Goal: Information Seeking & Learning: Learn about a topic

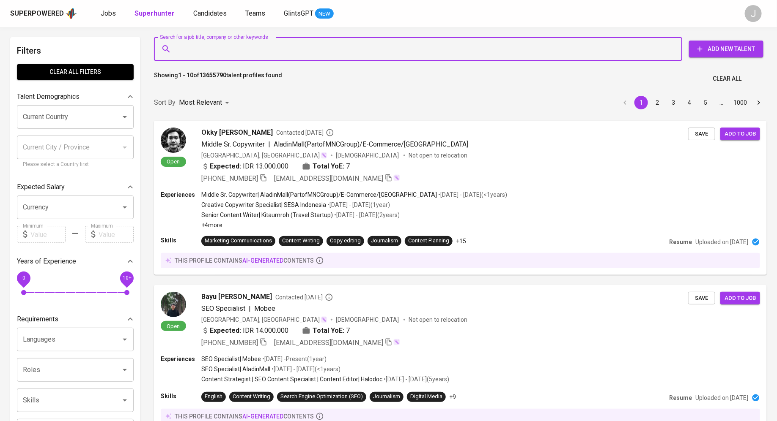
click at [234, 51] on input "Search for a job title, company or other keywords" at bounding box center [420, 49] width 491 height 16
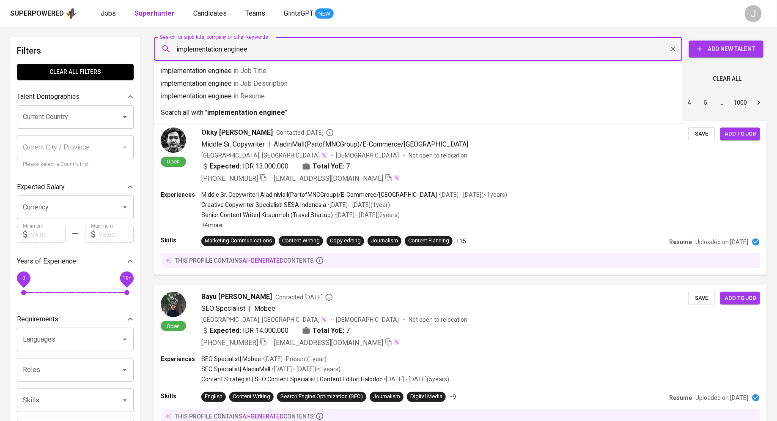
type input "implementation engineer"
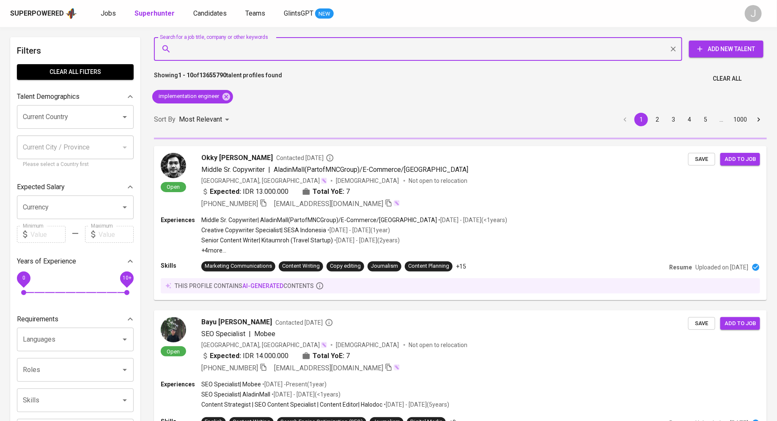
click at [58, 118] on input "Current Country" at bounding box center [63, 117] width 85 height 16
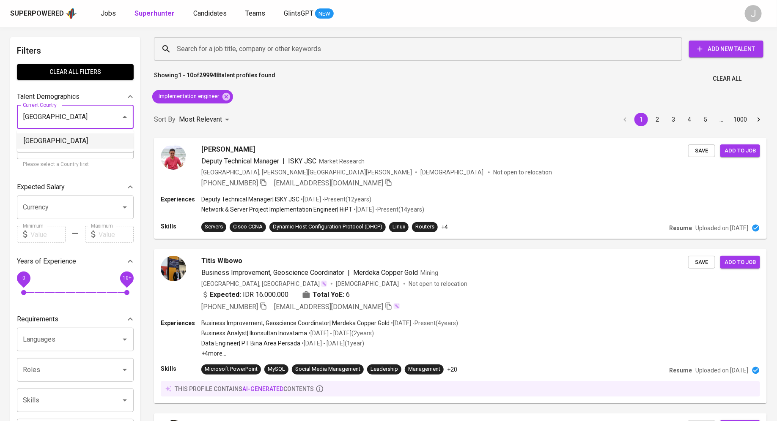
click at [56, 138] on li "[GEOGRAPHIC_DATA]" at bounding box center [75, 141] width 117 height 15
type input "[GEOGRAPHIC_DATA]"
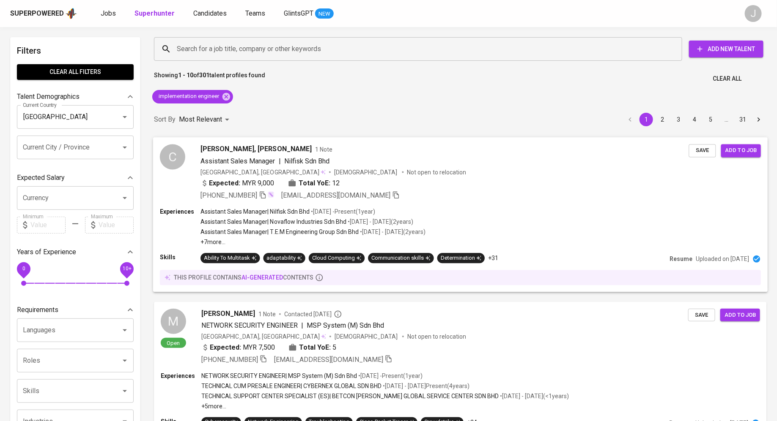
click at [235, 150] on span "Chun Mun, Wong" at bounding box center [255, 149] width 111 height 10
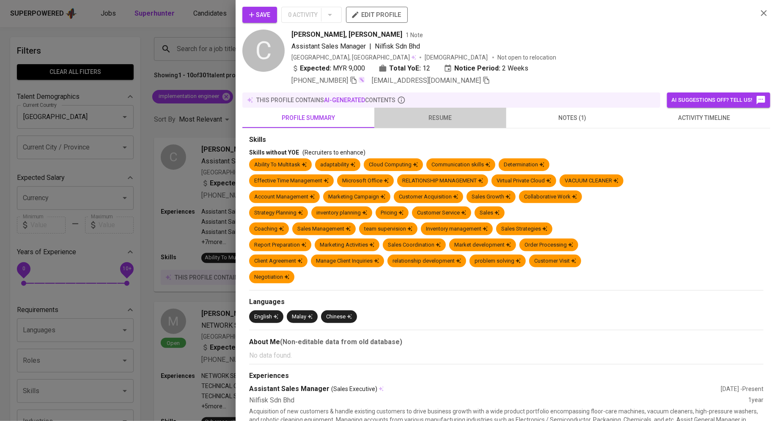
click at [429, 118] on span "resume" at bounding box center [440, 118] width 122 height 11
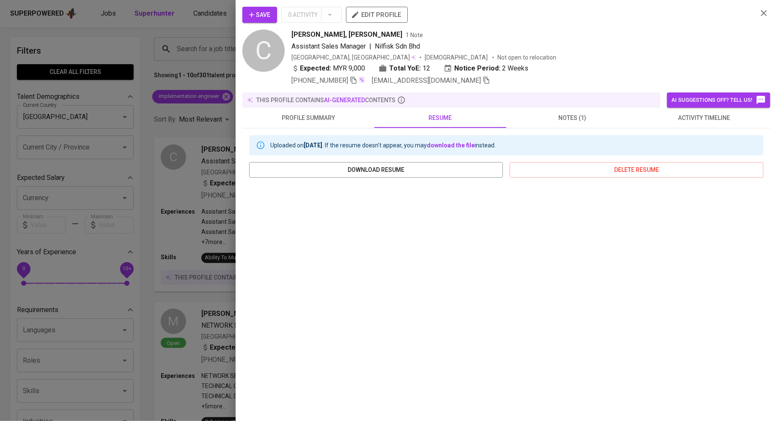
click at [167, 219] on div at bounding box center [388, 210] width 777 height 421
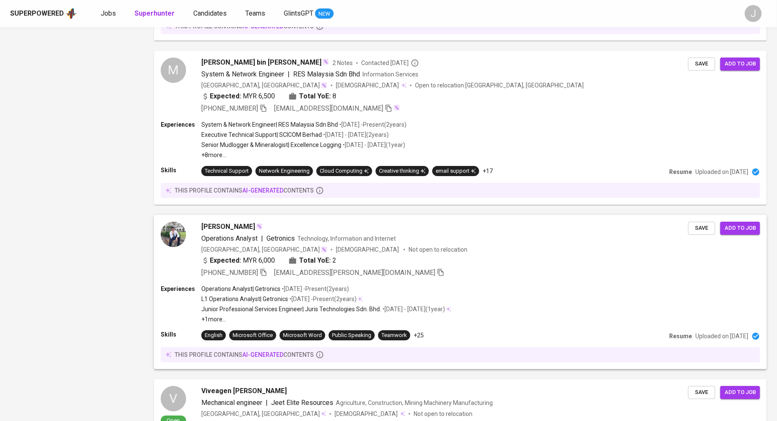
scroll to position [1373, 0]
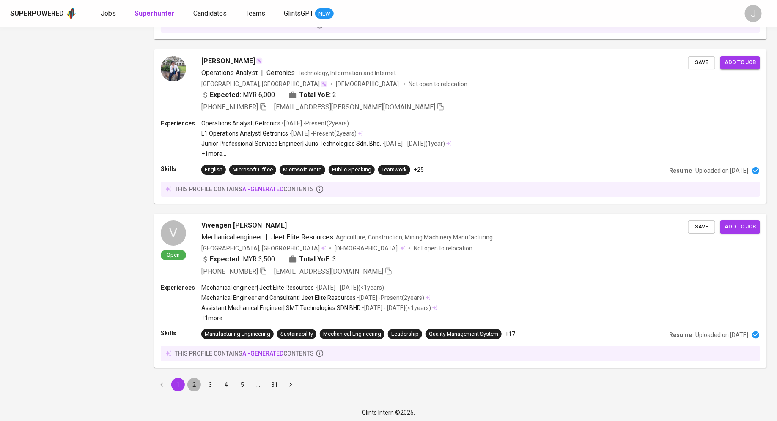
click at [192, 384] on button "2" at bounding box center [194, 385] width 14 height 14
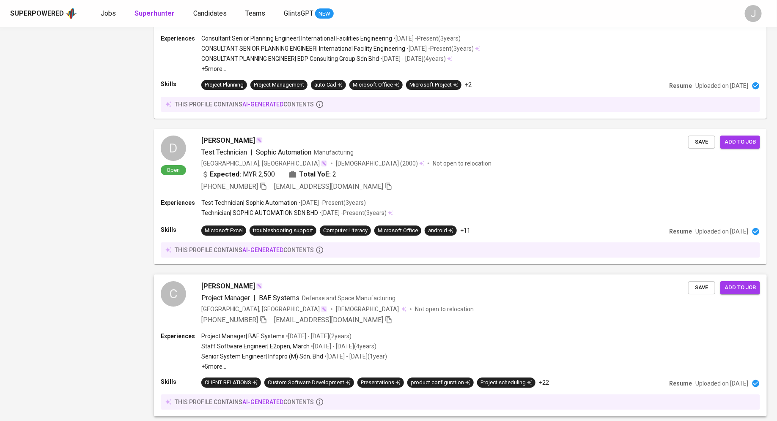
scroll to position [1318, 0]
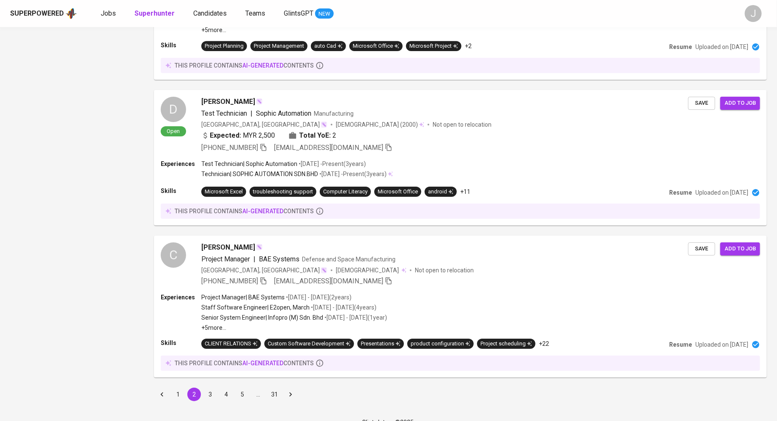
click at [209, 388] on button "3" at bounding box center [210, 395] width 14 height 14
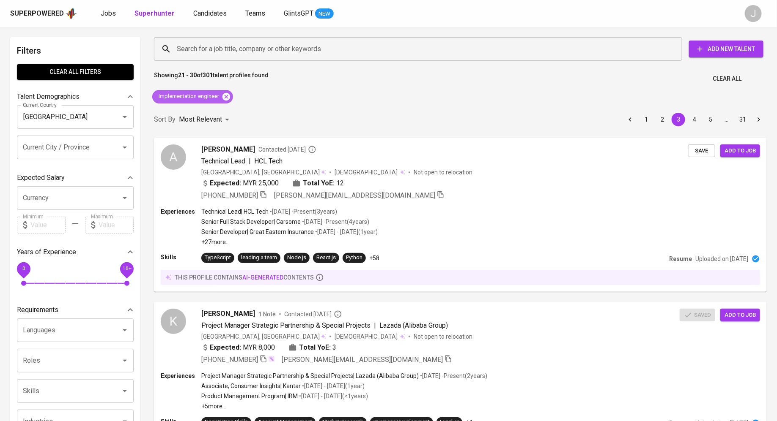
click at [223, 96] on icon at bounding box center [226, 97] width 8 height 8
click at [205, 48] on input "Search for a job title, company or other keywords" at bounding box center [420, 49] width 491 height 16
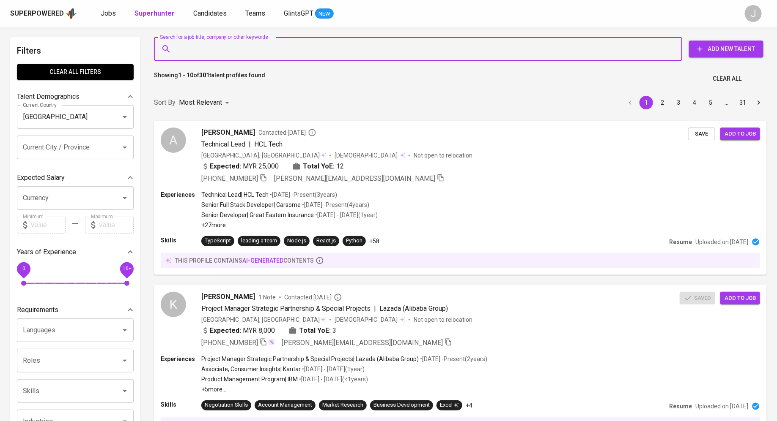
click at [238, 48] on input "Search for a job title, company or other keywords" at bounding box center [420, 49] width 491 height 16
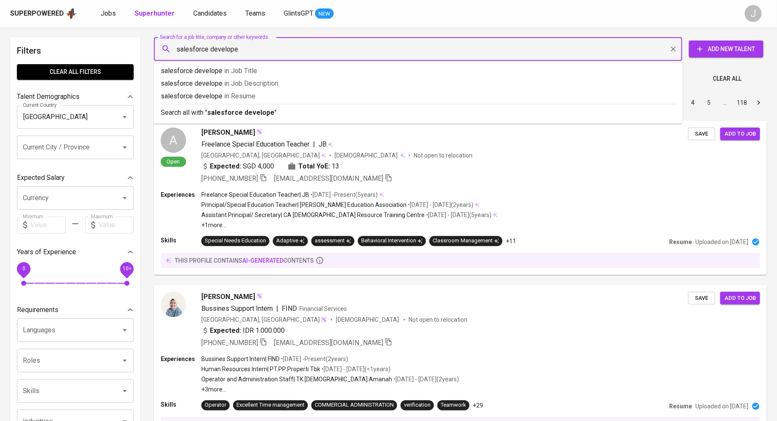
type input "salesforce developer"
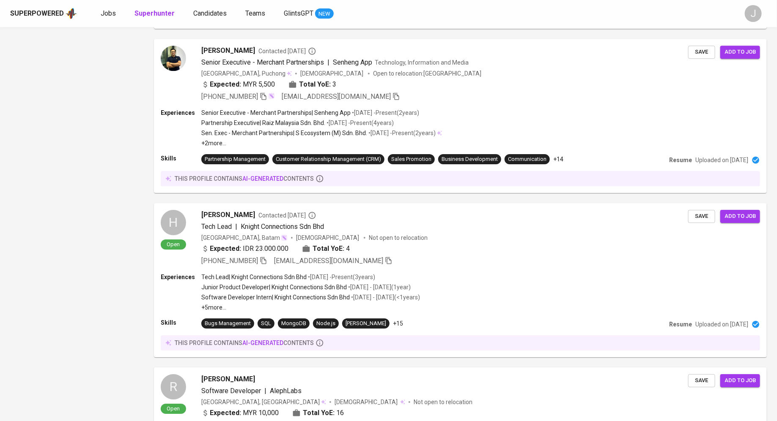
scroll to position [1361, 0]
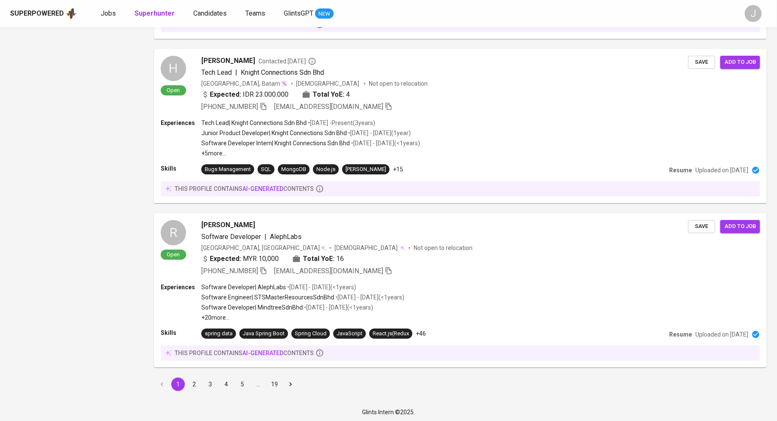
click at [194, 384] on button "2" at bounding box center [194, 385] width 14 height 14
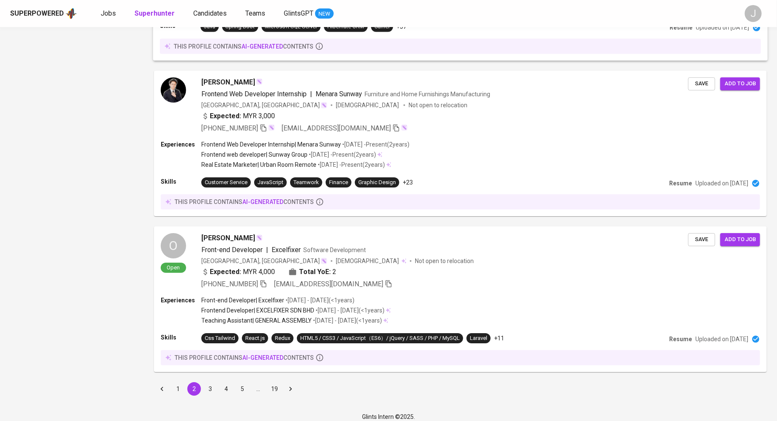
scroll to position [1284, 0]
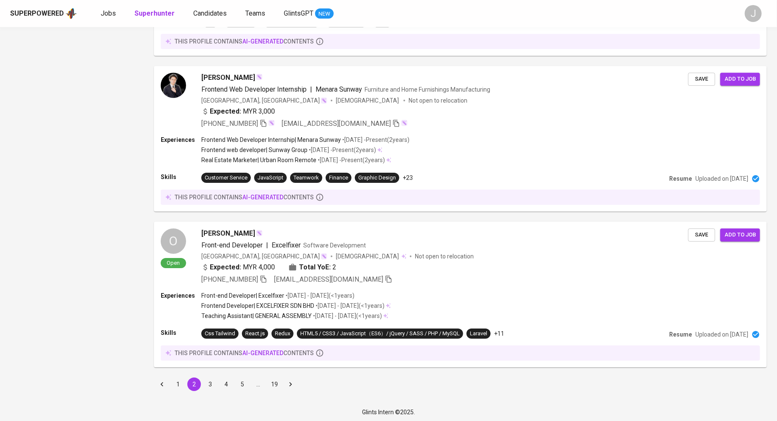
click at [208, 383] on button "3" at bounding box center [210, 385] width 14 height 14
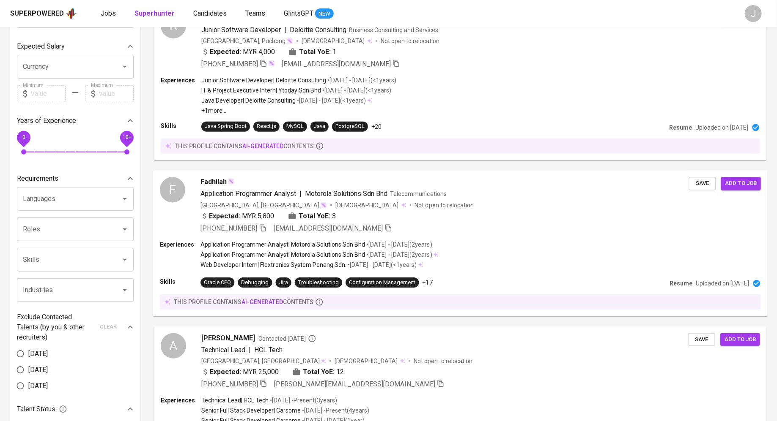
scroll to position [149, 0]
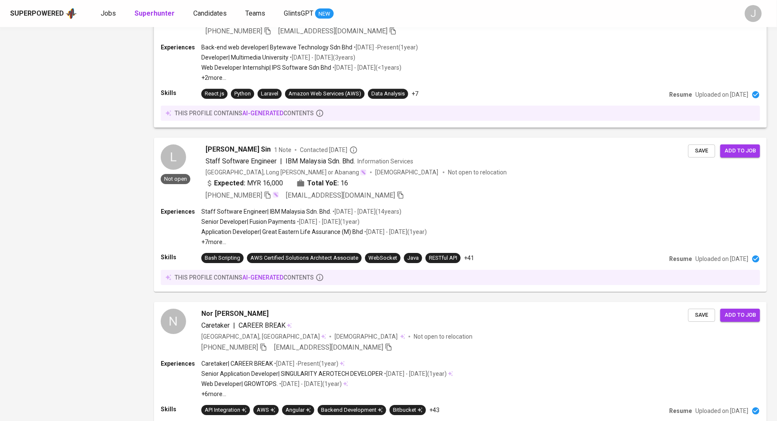
scroll to position [1338, 0]
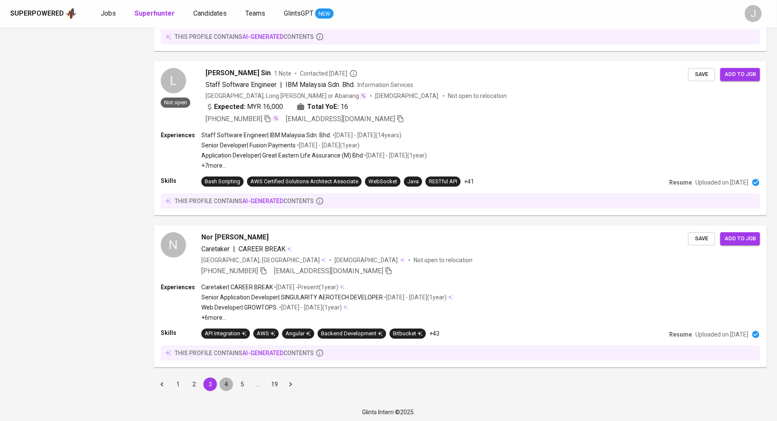
click at [225, 379] on button "4" at bounding box center [226, 385] width 14 height 14
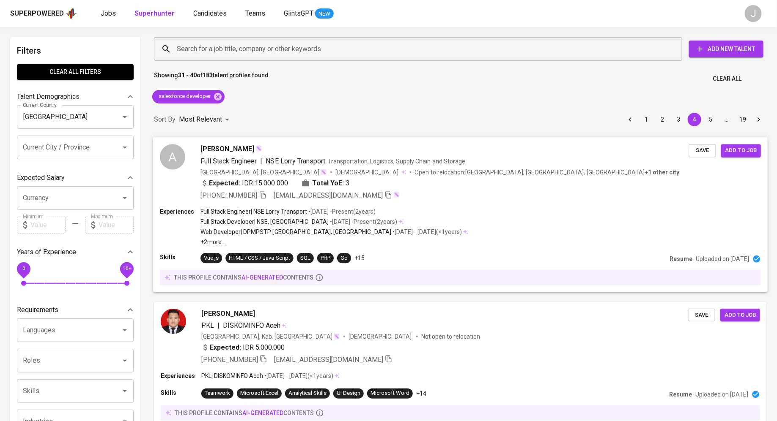
click at [249, 154] on span "Anggoro Rahardiyawan" at bounding box center [227, 149] width 54 height 10
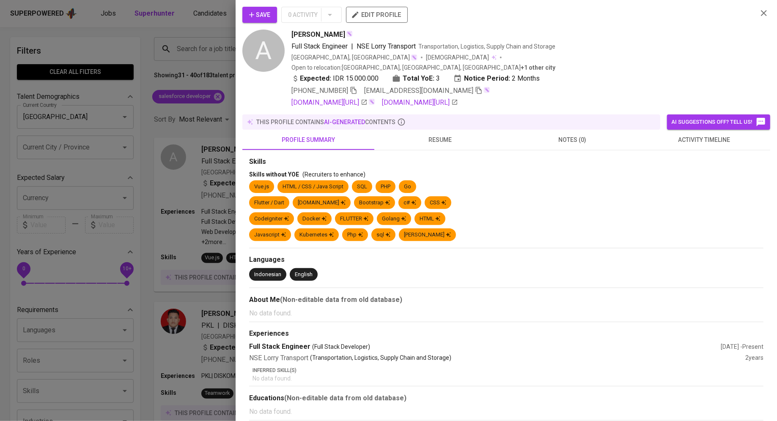
click at [200, 103] on div at bounding box center [388, 210] width 777 height 421
